Goal: Navigation & Orientation: Find specific page/section

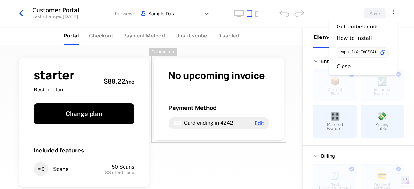
click at [19, 12] on html "celebal Development Dev Quickstart Features Features Flags Catalog Plans Add On…" at bounding box center [207, 94] width 414 height 189
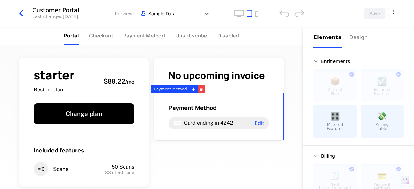
click at [18, 12] on icon "button" at bounding box center [22, 13] width 12 height 12
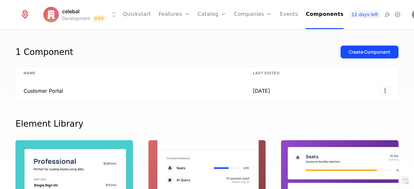
click at [66, 7] on div "celebal Development Dev Quickstart Features Features Flags Catalog Plans Add On…" at bounding box center [206, 14] width 373 height 29
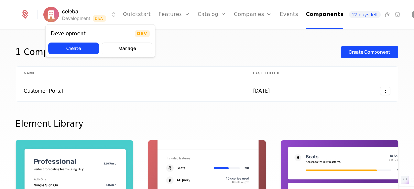
click at [66, 11] on html "celebal Development Dev Quickstart Features Features Flags Catalog Plans Add On…" at bounding box center [207, 94] width 414 height 189
click at [135, 44] on button "Manage" at bounding box center [126, 49] width 51 height 12
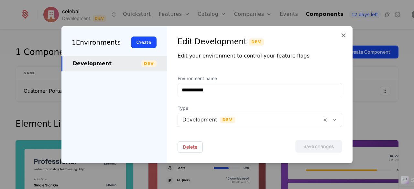
click at [374, 83] on div at bounding box center [207, 94] width 414 height 189
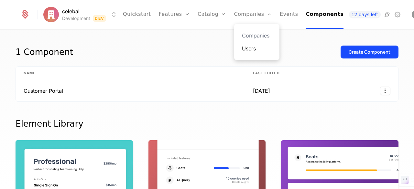
click at [255, 47] on link "Users" at bounding box center [257, 49] width 30 height 8
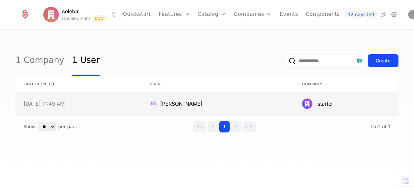
drag, startPoint x: 285, startPoint y: 144, endPoint x: 348, endPoint y: 95, distance: 79.8
click at [287, 144] on div "1 Company 1 User Create Last seen This is the date a track or identify event as…" at bounding box center [207, 100] width 383 height 108
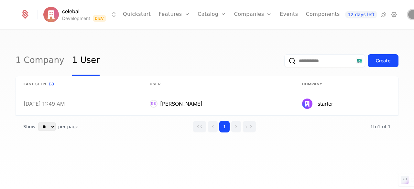
click at [408, 14] on img "Open user button" at bounding box center [412, 14] width 9 height 9
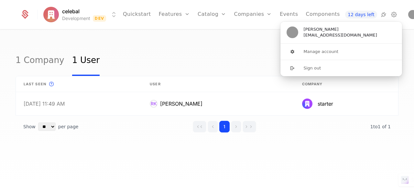
click at [200, 49] on div "1 Company 1 User Create" at bounding box center [207, 61] width 383 height 30
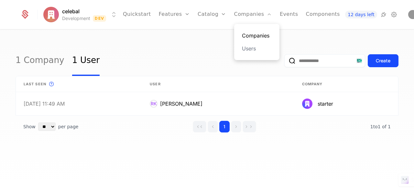
click at [243, 36] on link "Companies" at bounding box center [257, 36] width 30 height 8
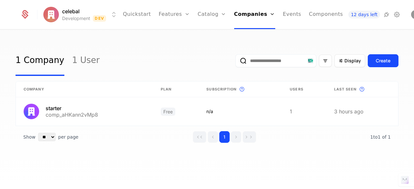
click at [306, 141] on div "Show ** ** ** *** *** per page per page 1 1 to 1 of 1 of 1" at bounding box center [207, 137] width 383 height 22
click at [128, 11] on link "Quickstart" at bounding box center [137, 14] width 28 height 29
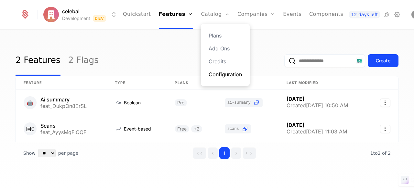
click at [220, 71] on link "Configuration" at bounding box center [224, 74] width 33 height 8
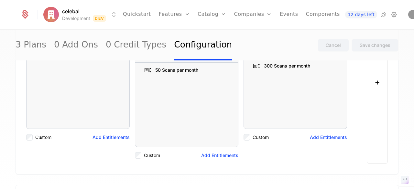
scroll to position [32, 0]
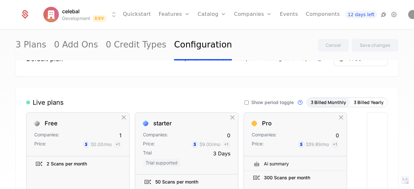
click at [379, 15] on icon at bounding box center [383, 15] width 8 height 8
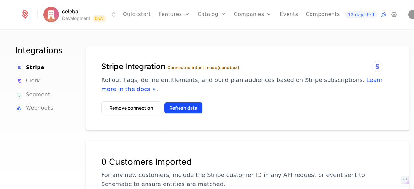
click at [180, 108] on button "Refresh data" at bounding box center [183, 108] width 39 height 12
click at [31, 80] on span "Clerk" at bounding box center [33, 81] width 14 height 8
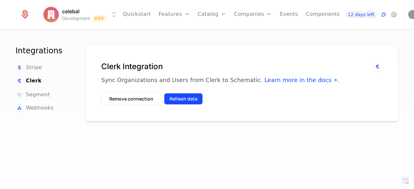
click at [186, 100] on button "Refresh data" at bounding box center [183, 99] width 39 height 12
click at [33, 108] on span "Webhooks" at bounding box center [39, 108] width 27 height 8
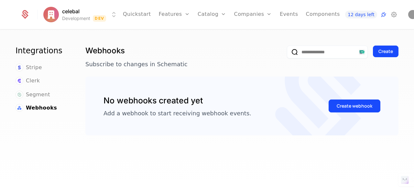
click at [281, 152] on div "Webhooks Subscribe to changes in Schematic Create No webhooks created yet Add a…" at bounding box center [242, 119] width 318 height 152
